Goal: Find specific page/section: Locate item on page

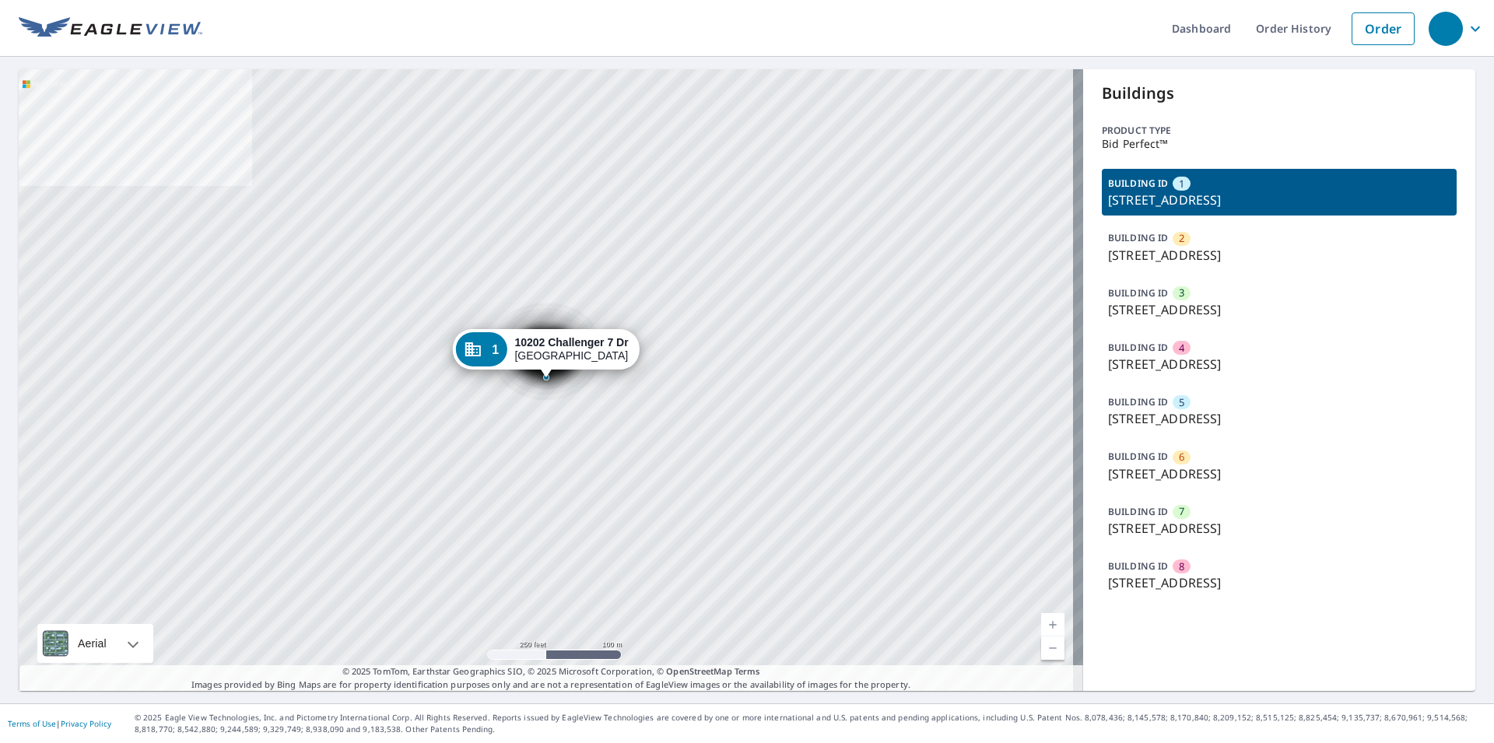
click at [1146, 468] on p "[STREET_ADDRESS]" at bounding box center [1279, 474] width 342 height 19
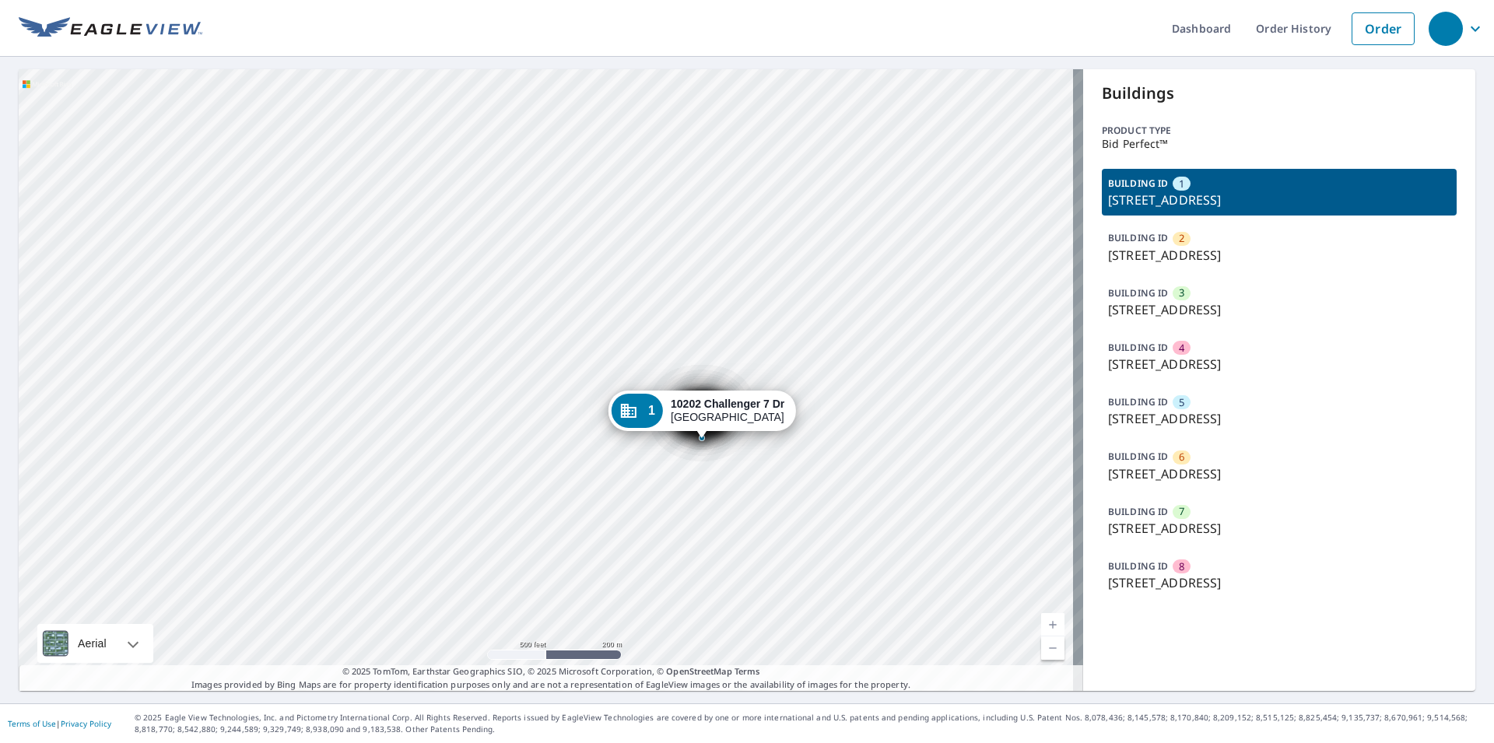
drag, startPoint x: 723, startPoint y: 422, endPoint x: 656, endPoint y: 226, distance: 207.2
click at [661, 233] on div "2 [STREET_ADDRESS][PERSON_NAME] 3 [GEOGRAPHIC_DATA][PERSON_NAME] 4 [GEOGRAPHIC_…" at bounding box center [551, 380] width 1065 height 622
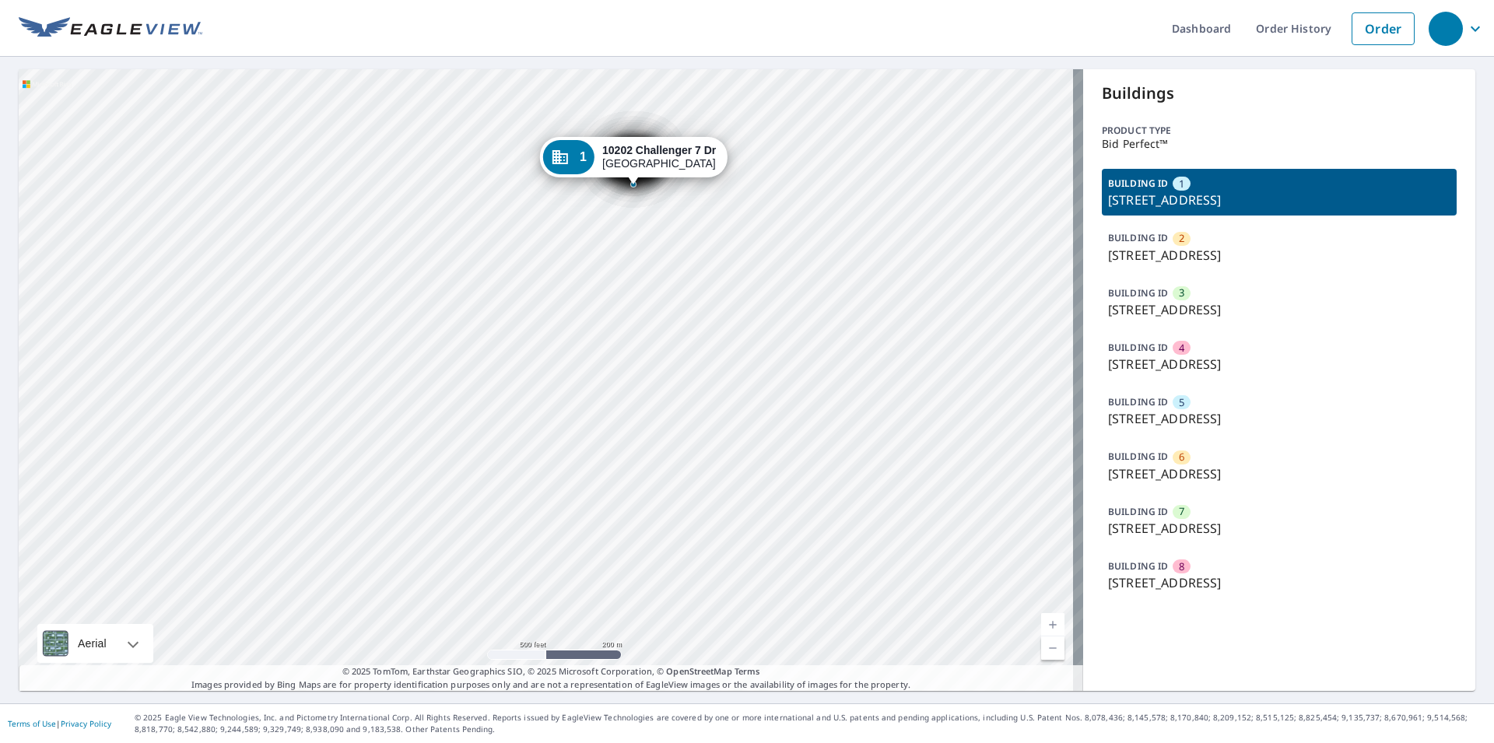
click at [732, 403] on div "2 [STREET_ADDRESS][PERSON_NAME] 3 [GEOGRAPHIC_DATA][PERSON_NAME] 4 [GEOGRAPHIC_…" at bounding box center [551, 380] width 1065 height 622
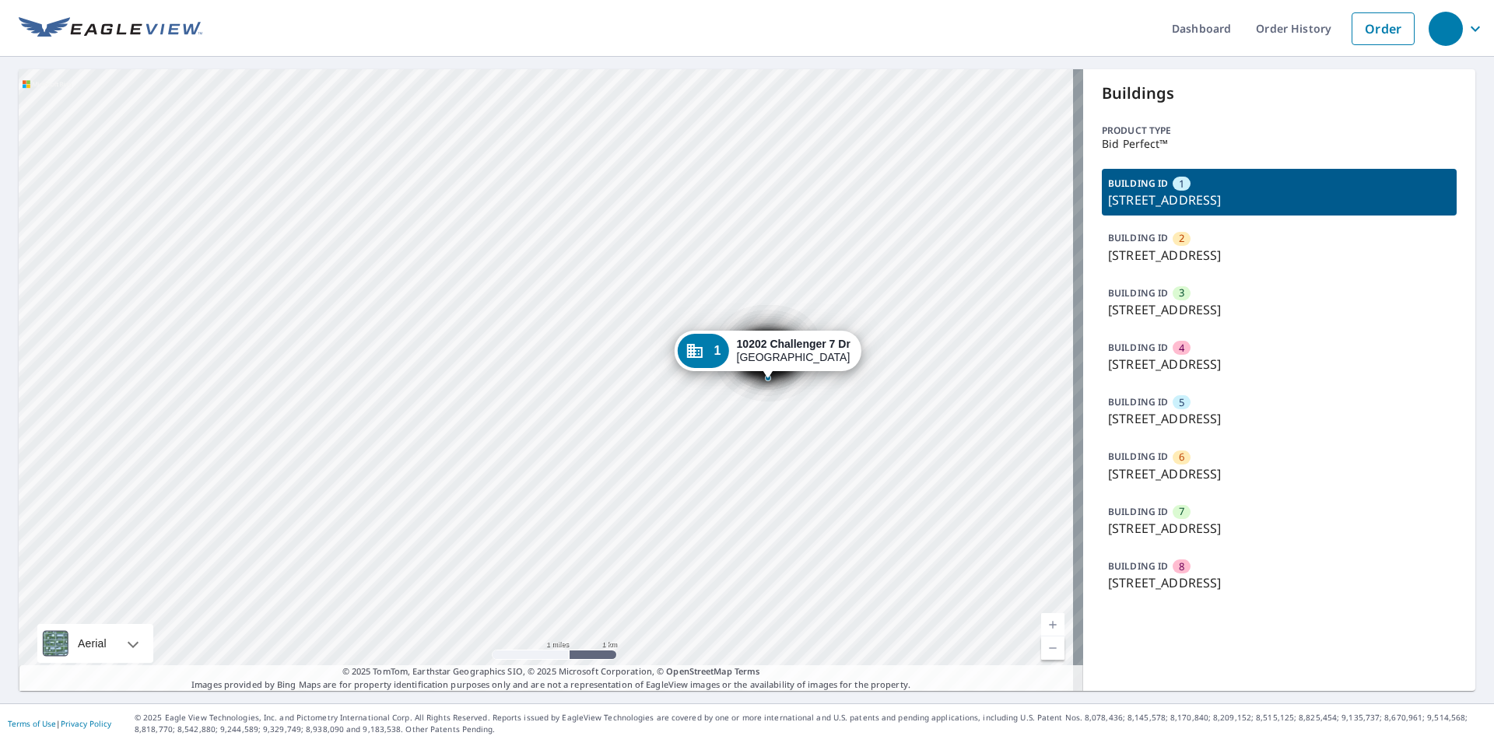
click at [1182, 425] on p "[STREET_ADDRESS]" at bounding box center [1279, 418] width 342 height 19
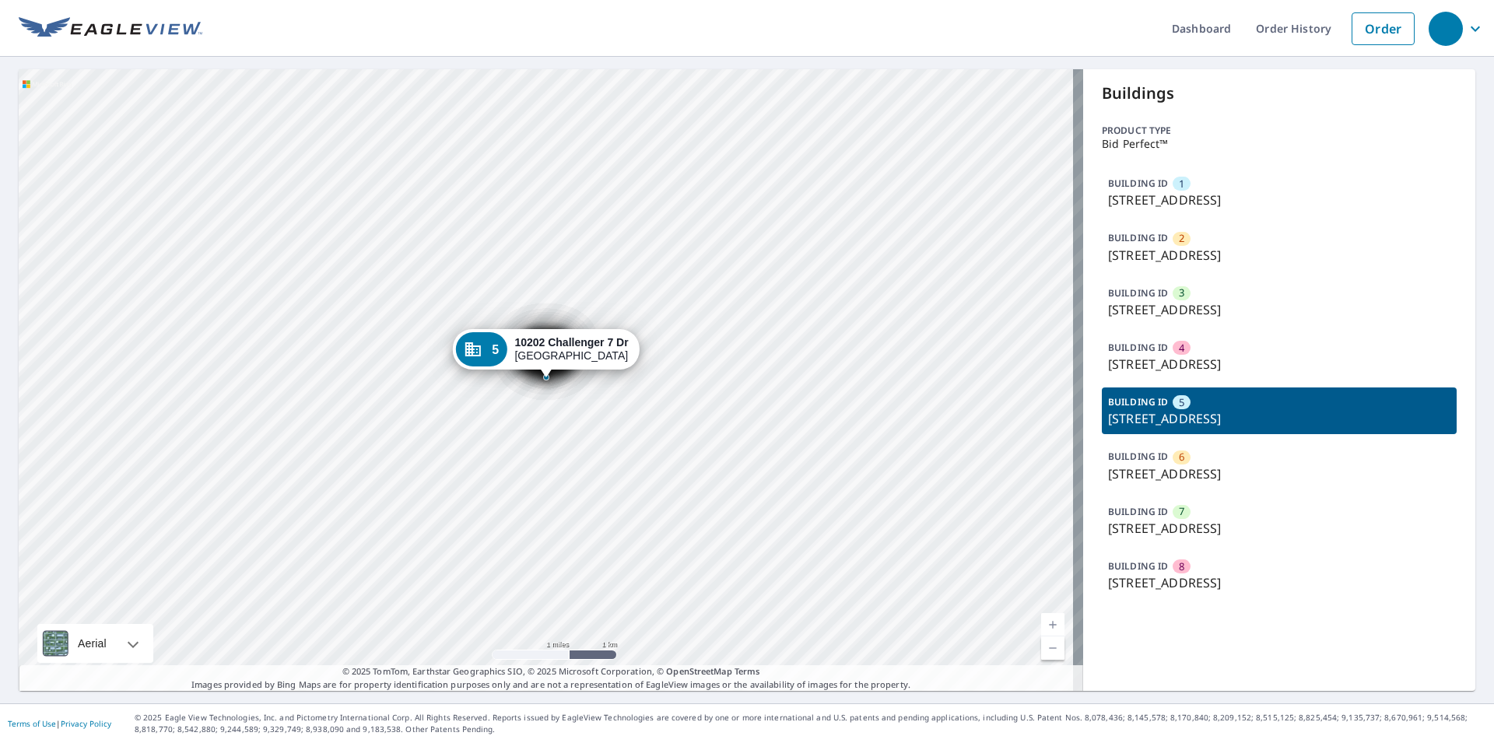
click at [1188, 470] on p "[STREET_ADDRESS]" at bounding box center [1279, 474] width 342 height 19
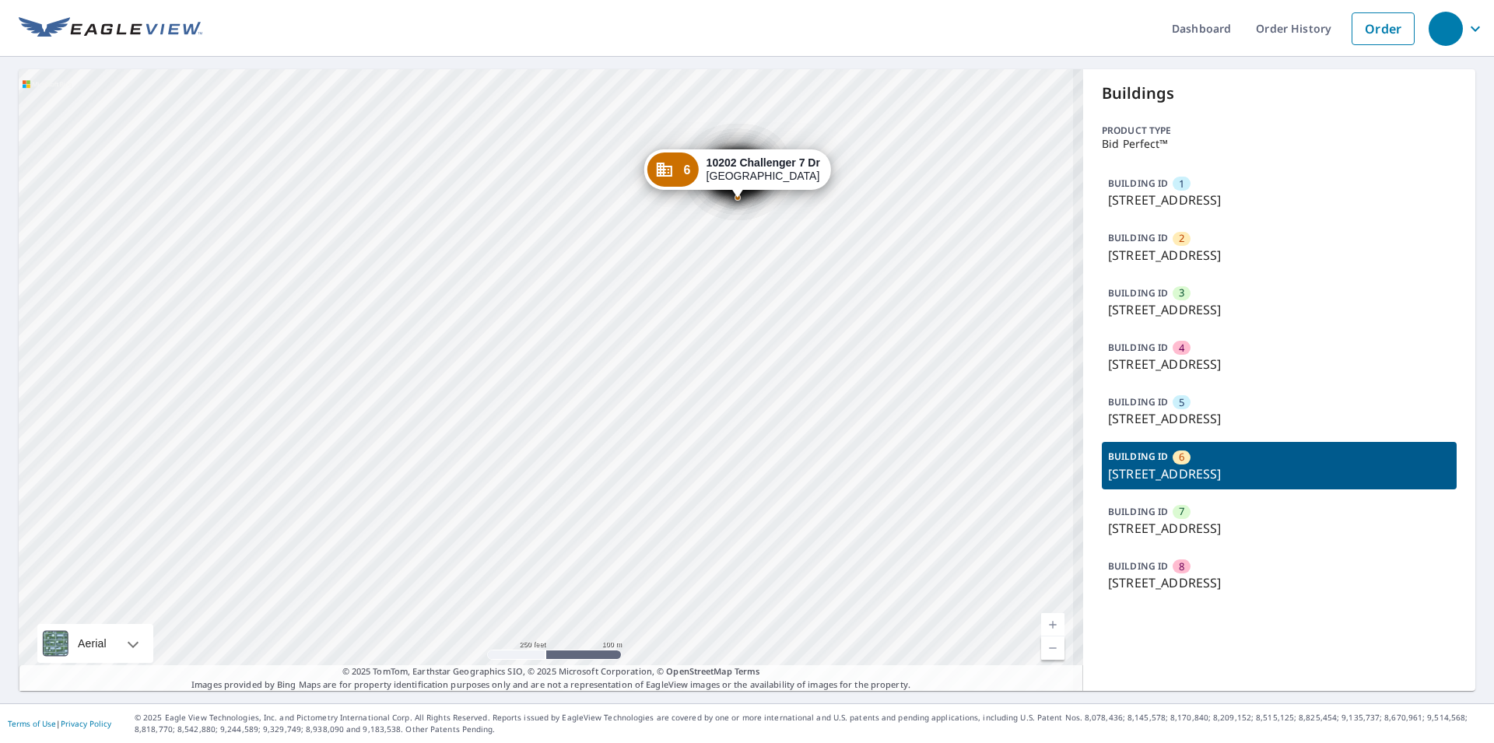
drag, startPoint x: 757, startPoint y: 286, endPoint x: 737, endPoint y: 310, distance: 30.9
click at [737, 310] on div "1 [STREET_ADDRESS][PERSON_NAME] 2 [STREET_ADDRESS][PERSON_NAME] 3 [GEOGRAPHIC_D…" at bounding box center [551, 380] width 1065 height 622
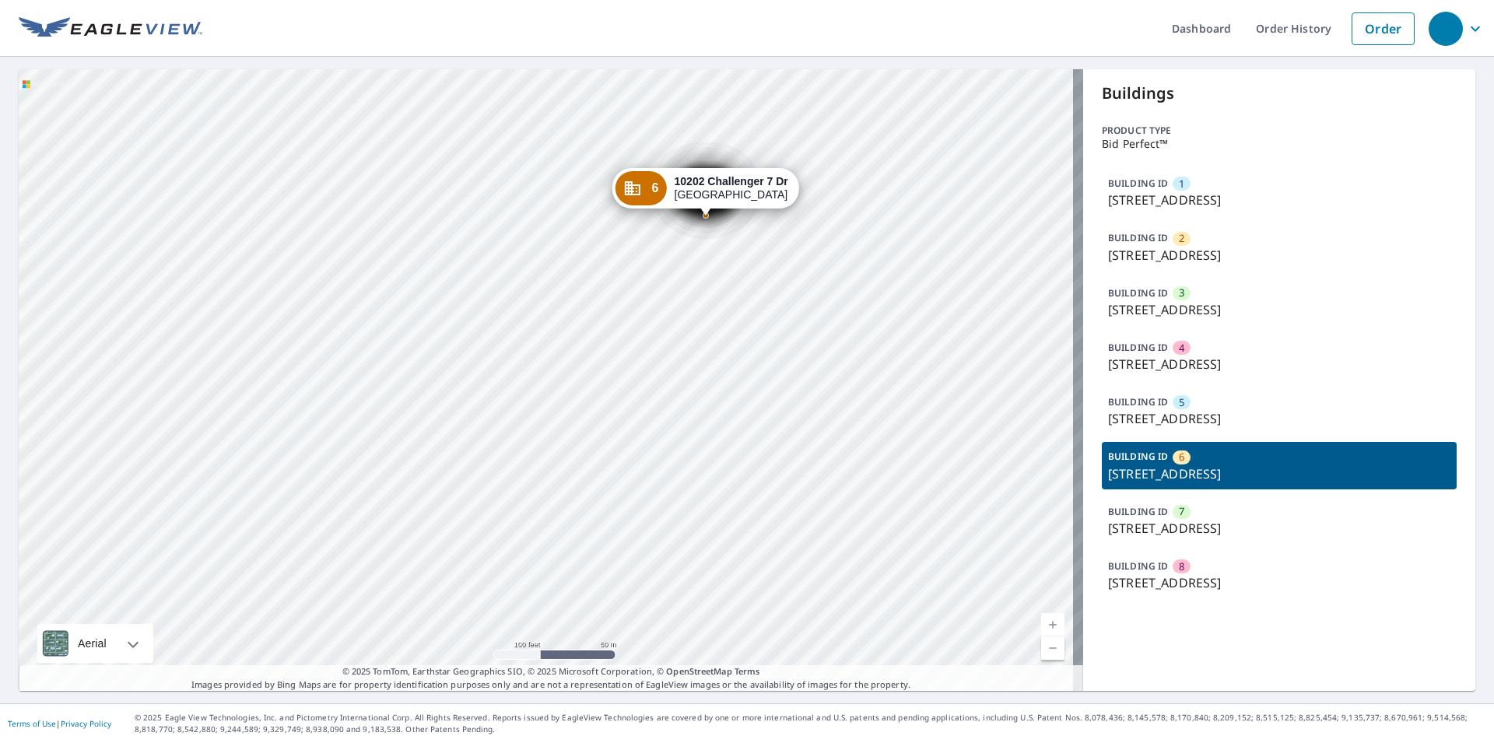
click at [1204, 535] on p "[STREET_ADDRESS]" at bounding box center [1279, 528] width 342 height 19
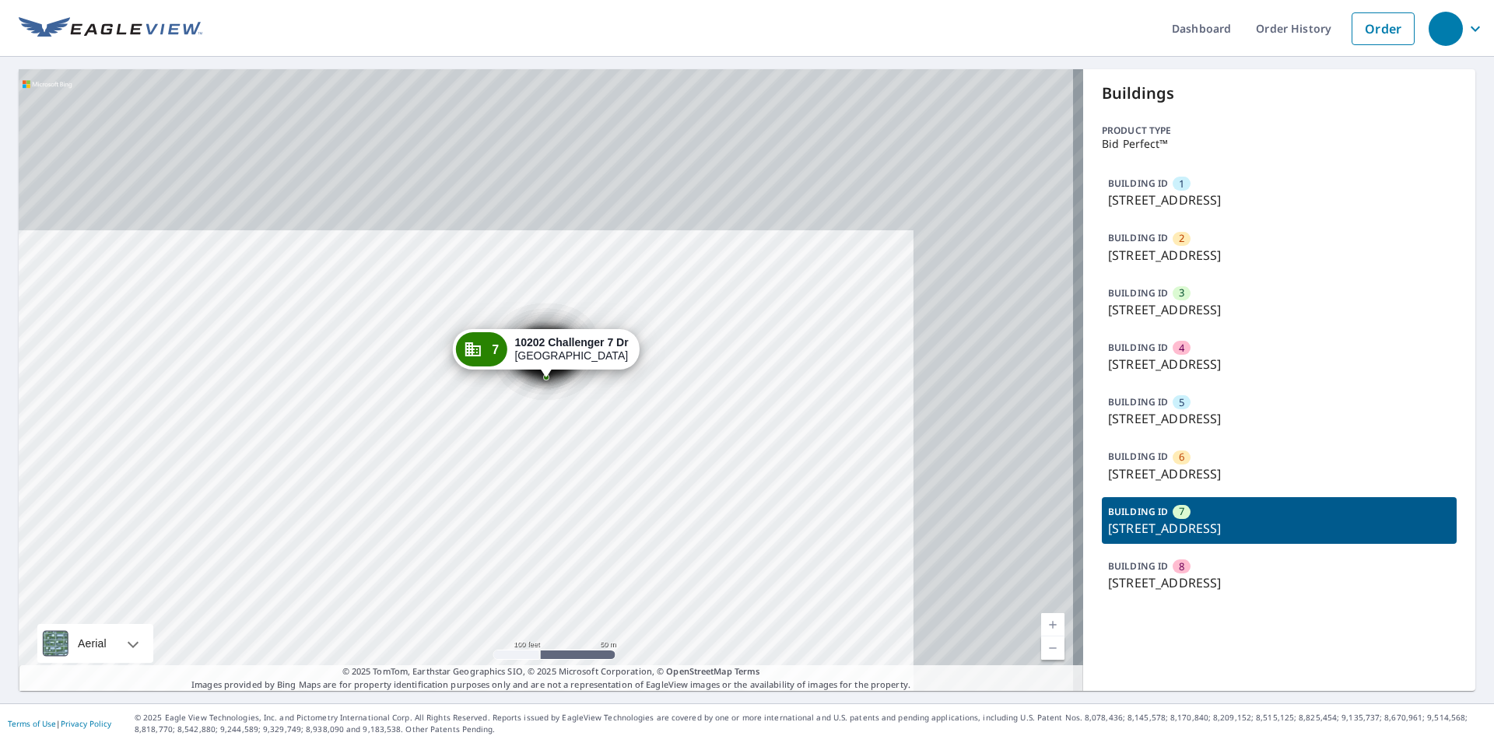
click at [1180, 565] on div "BUILDING ID 8 [STREET_ADDRESS]" at bounding box center [1279, 575] width 355 height 47
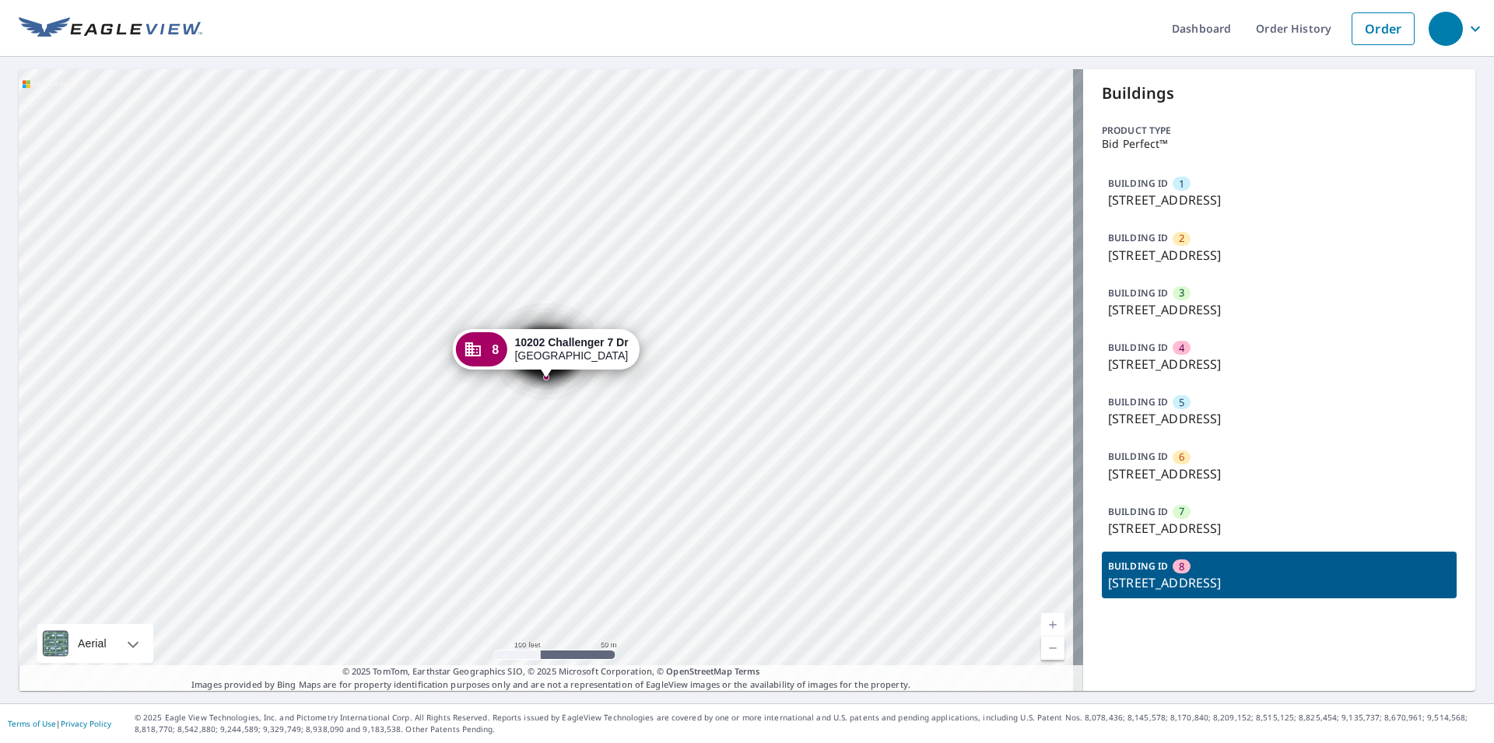
click at [1179, 398] on span "5" at bounding box center [1181, 402] width 5 height 15
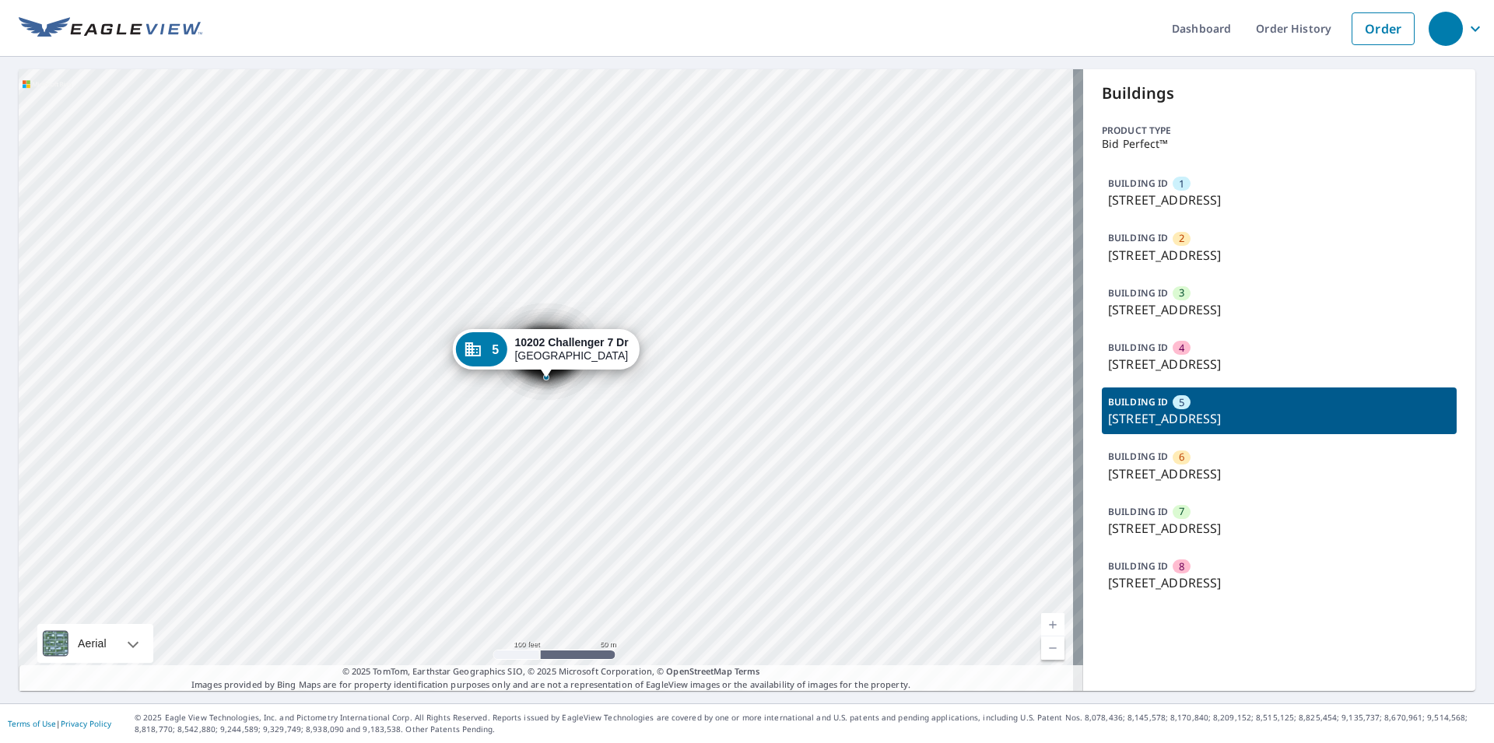
drag, startPoint x: 1154, startPoint y: 327, endPoint x: 1166, endPoint y: 300, distance: 29.2
click at [1154, 324] on div "BUILDING ID 1 [GEOGRAPHIC_DATA] BUILDING ID 2 [GEOGRAPHIC_DATA] BUILDING ID 3 […" at bounding box center [1279, 384] width 355 height 430
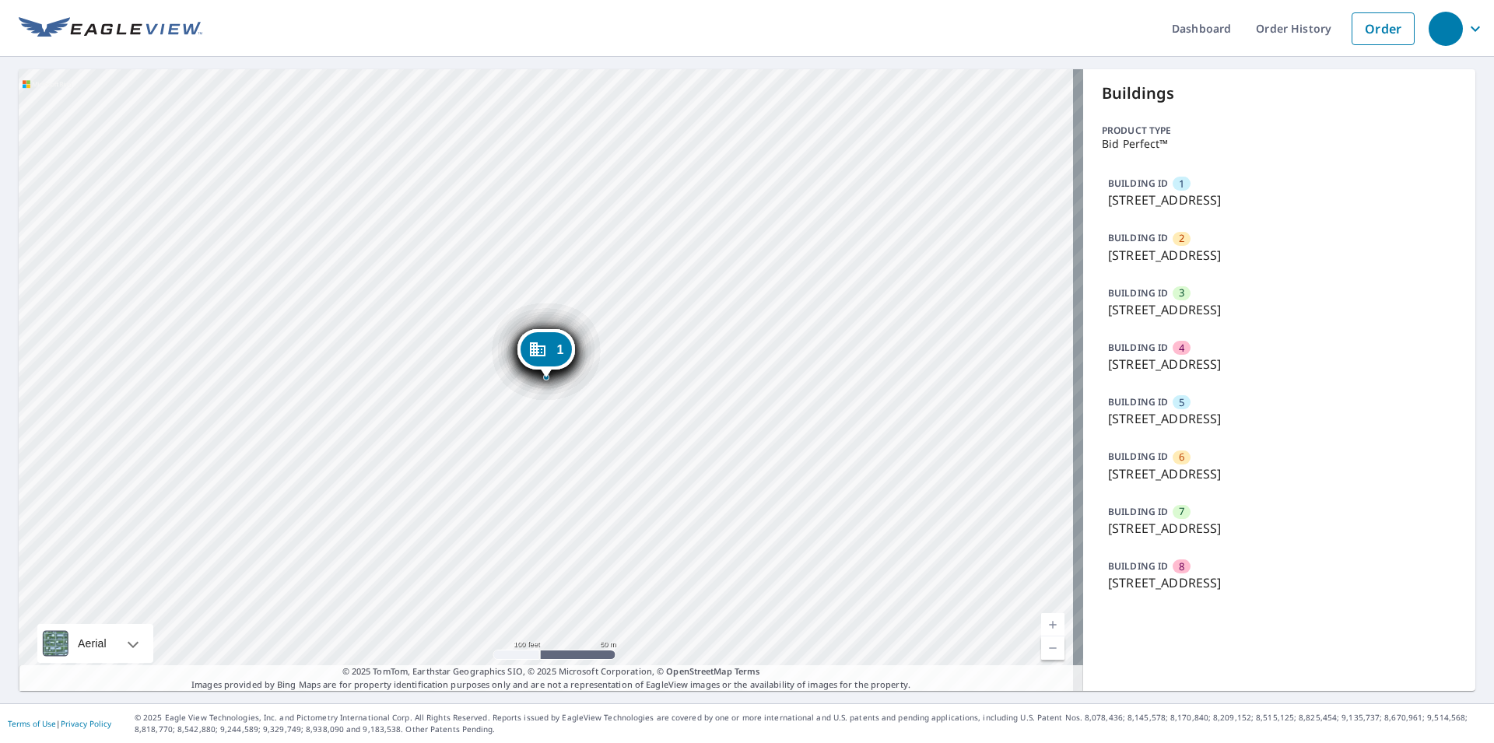
drag, startPoint x: 1179, startPoint y: 271, endPoint x: 1207, endPoint y: 243, distance: 39.6
click at [1188, 266] on div "BUILDING ID 2 [STREET_ADDRESS]" at bounding box center [1279, 246] width 355 height 47
click at [1207, 243] on div "BUILDING ID 2 [STREET_ADDRESS]" at bounding box center [1279, 246] width 355 height 47
click at [1210, 360] on p "[STREET_ADDRESS]" at bounding box center [1279, 364] width 342 height 19
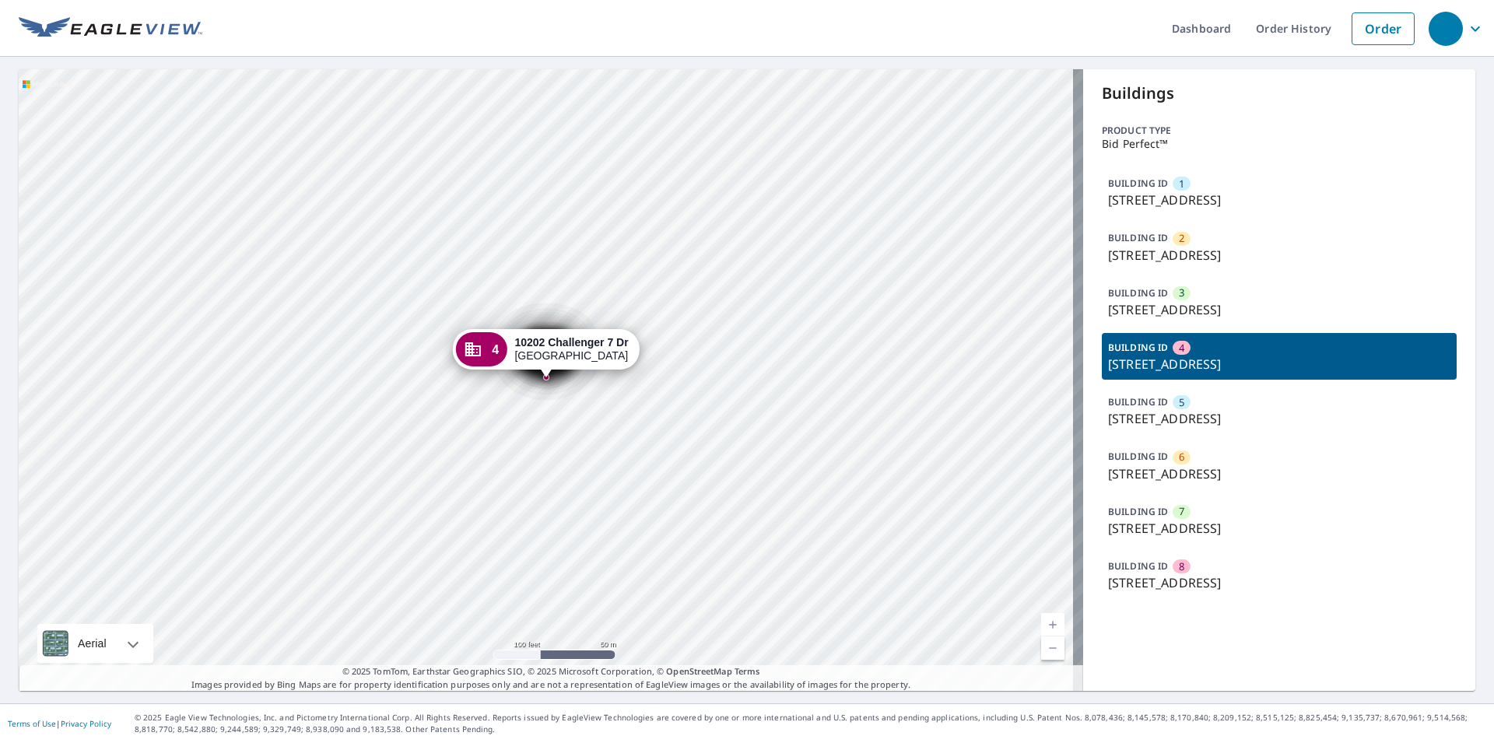
click at [1249, 458] on div "BUILDING ID 6 [STREET_ADDRESS]" at bounding box center [1279, 465] width 355 height 47
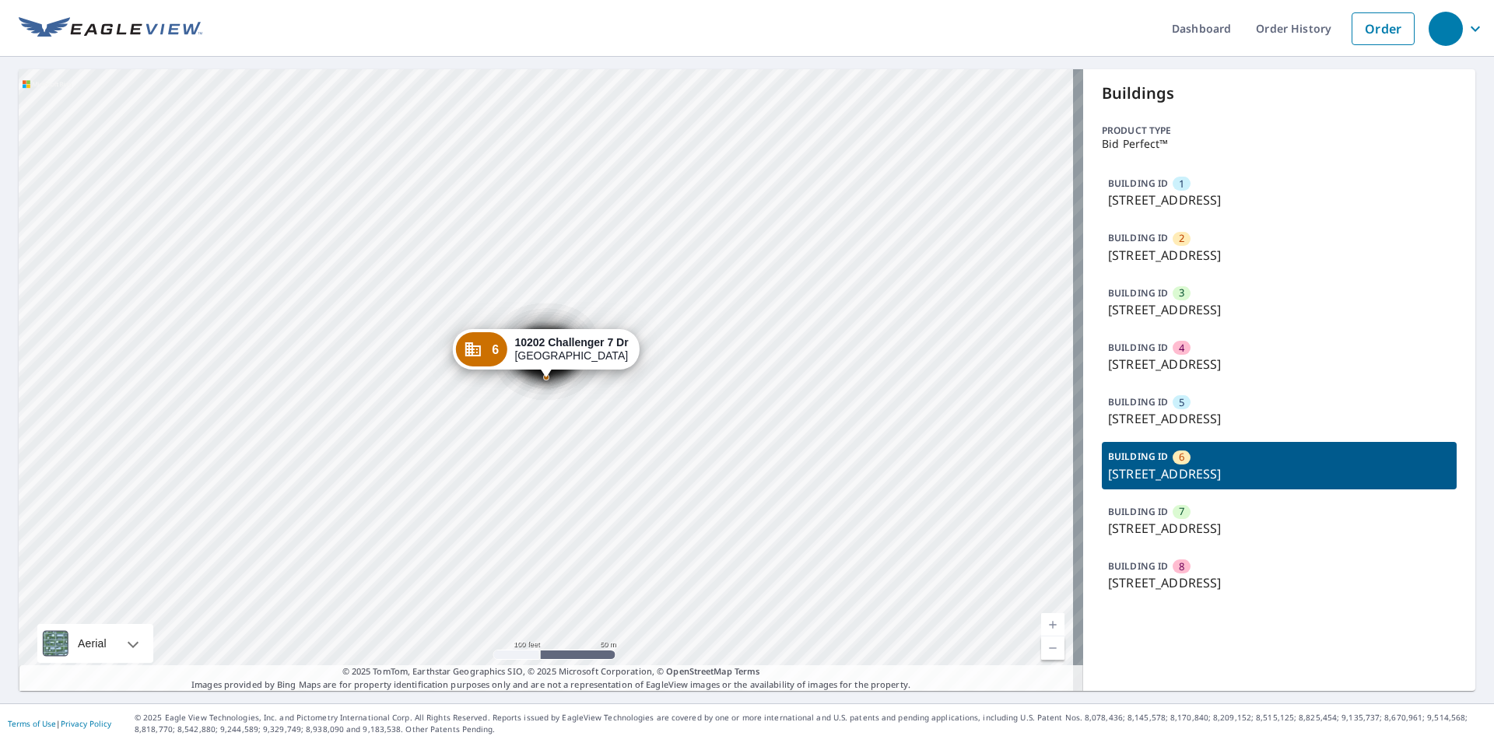
click at [1199, 409] on div "BUILDING ID 5 [STREET_ADDRESS]" at bounding box center [1279, 411] width 355 height 47
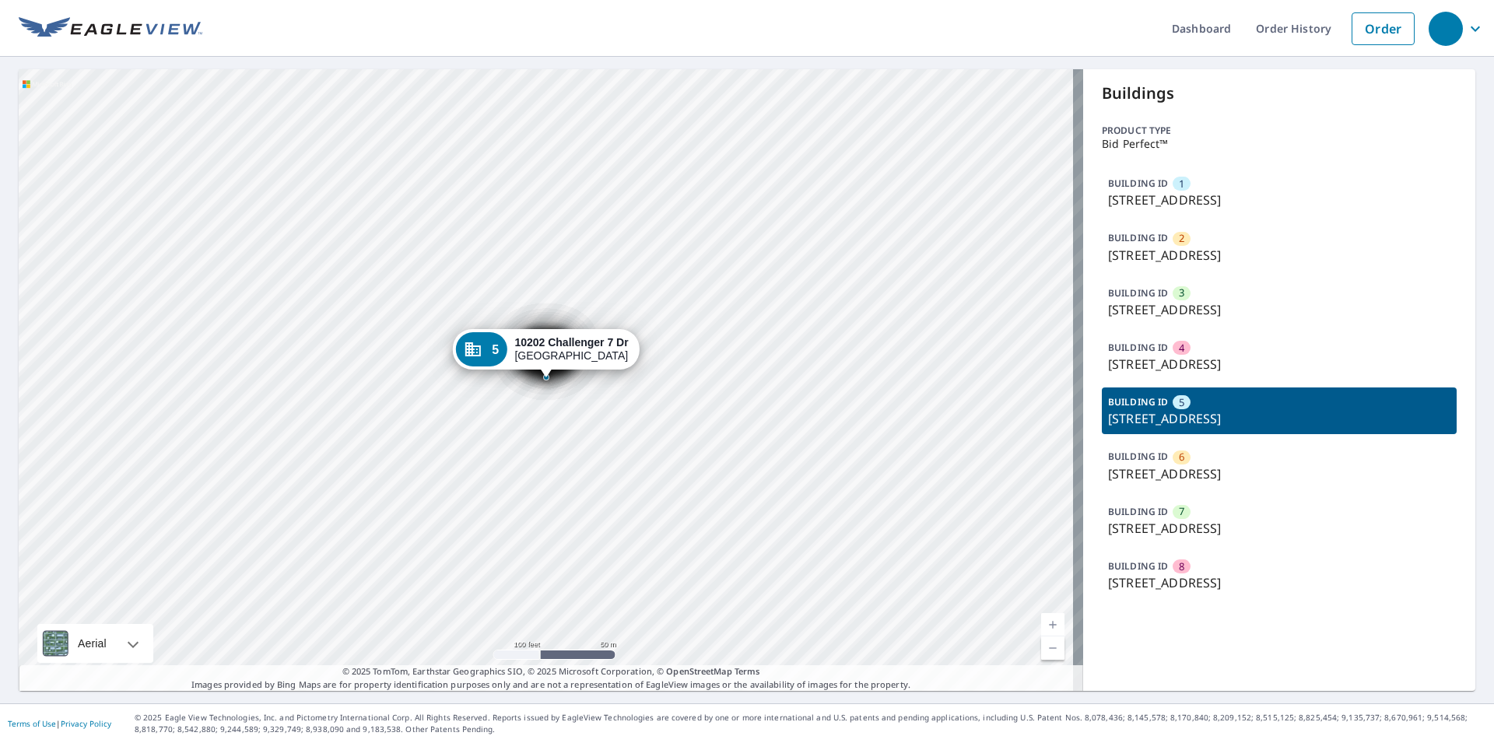
drag, startPoint x: 1294, startPoint y: 445, endPoint x: 1241, endPoint y: 437, distance: 53.5
click at [1293, 453] on div "BUILDING ID 1 [GEOGRAPHIC_DATA] BUILDING ID 2 [GEOGRAPHIC_DATA] BUILDING ID 3 […" at bounding box center [1279, 384] width 355 height 430
click at [1229, 422] on p "[STREET_ADDRESS]" at bounding box center [1279, 418] width 342 height 19
click at [823, 279] on div "1 [STREET_ADDRESS][PERSON_NAME] 2 [STREET_ADDRESS][PERSON_NAME] 3 [GEOGRAPHIC_D…" at bounding box center [551, 380] width 1065 height 622
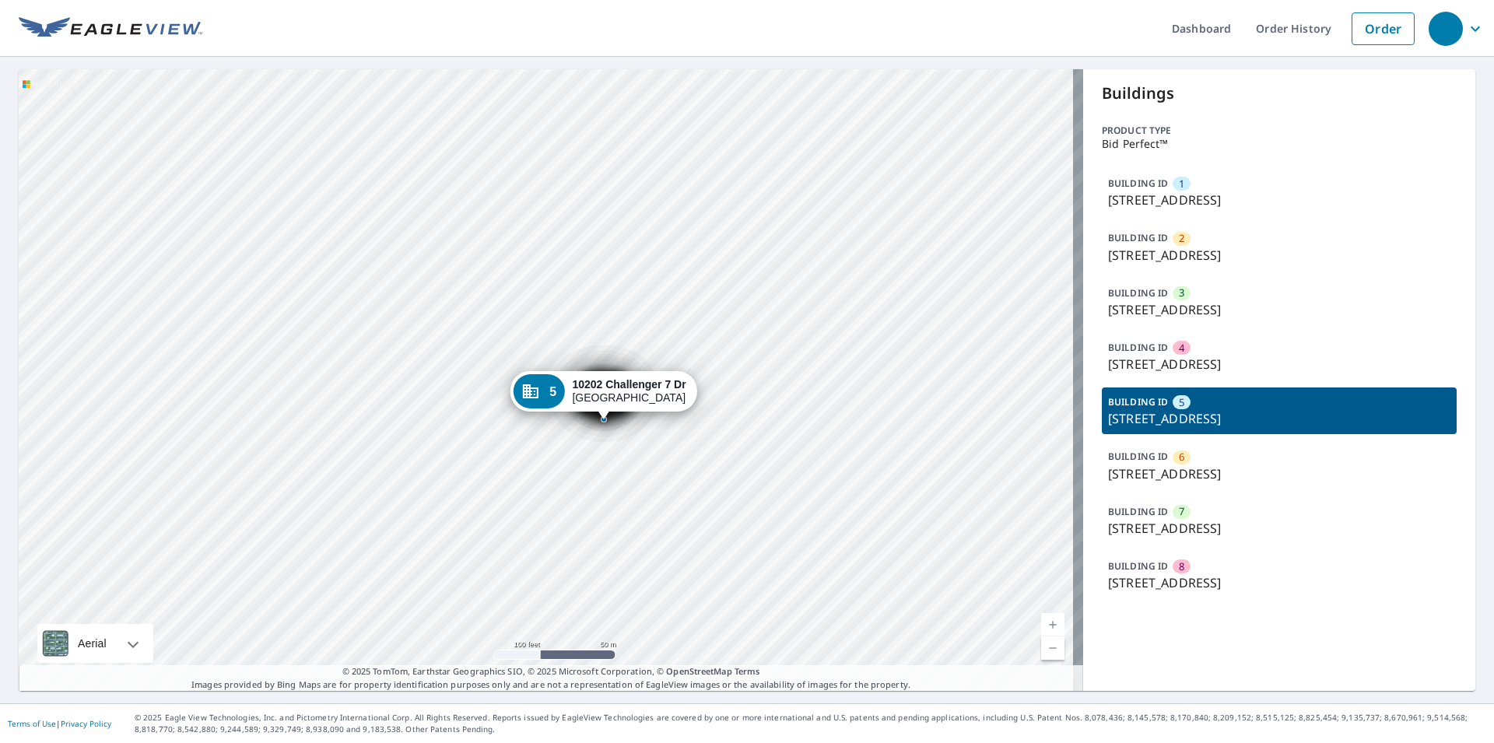
drag, startPoint x: 759, startPoint y: 395, endPoint x: 917, endPoint y: 389, distance: 158.9
click at [759, 395] on div "1 [STREET_ADDRESS][PERSON_NAME] 2 [STREET_ADDRESS][PERSON_NAME] 3 [GEOGRAPHIC_D…" at bounding box center [551, 380] width 1065 height 622
click at [883, 398] on div "1 [STREET_ADDRESS][PERSON_NAME] 2 [STREET_ADDRESS][PERSON_NAME] 3 [GEOGRAPHIC_D…" at bounding box center [551, 380] width 1065 height 622
